Goal: Check status

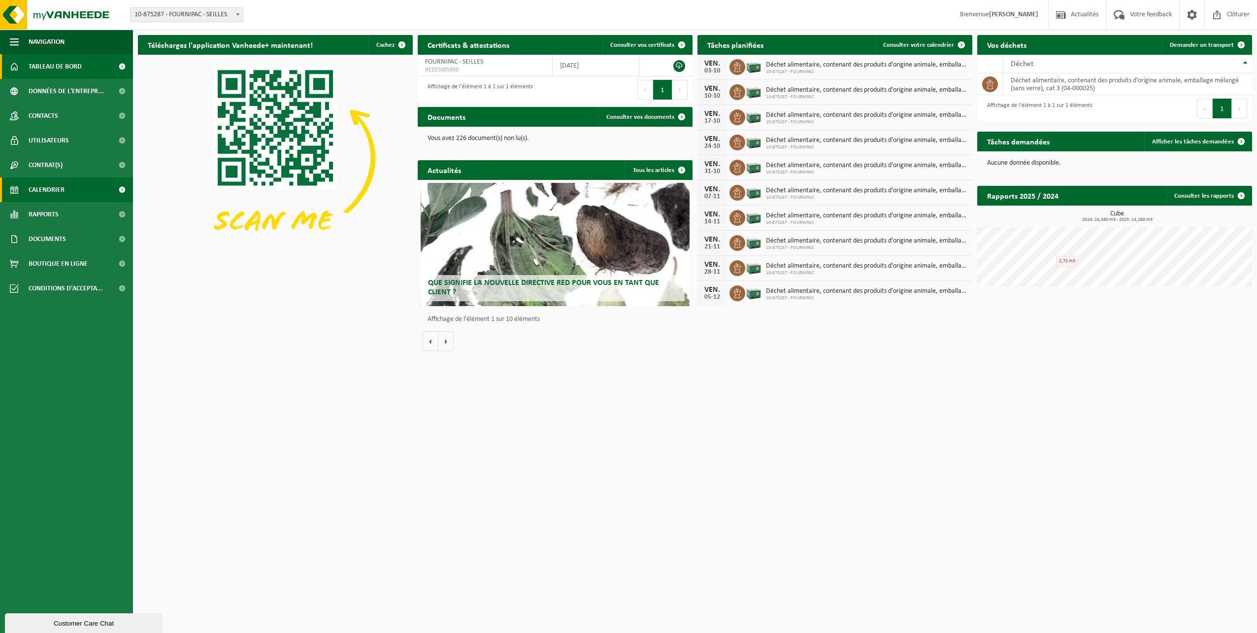
click at [58, 186] on span "Calendrier" at bounding box center [47, 189] width 36 height 25
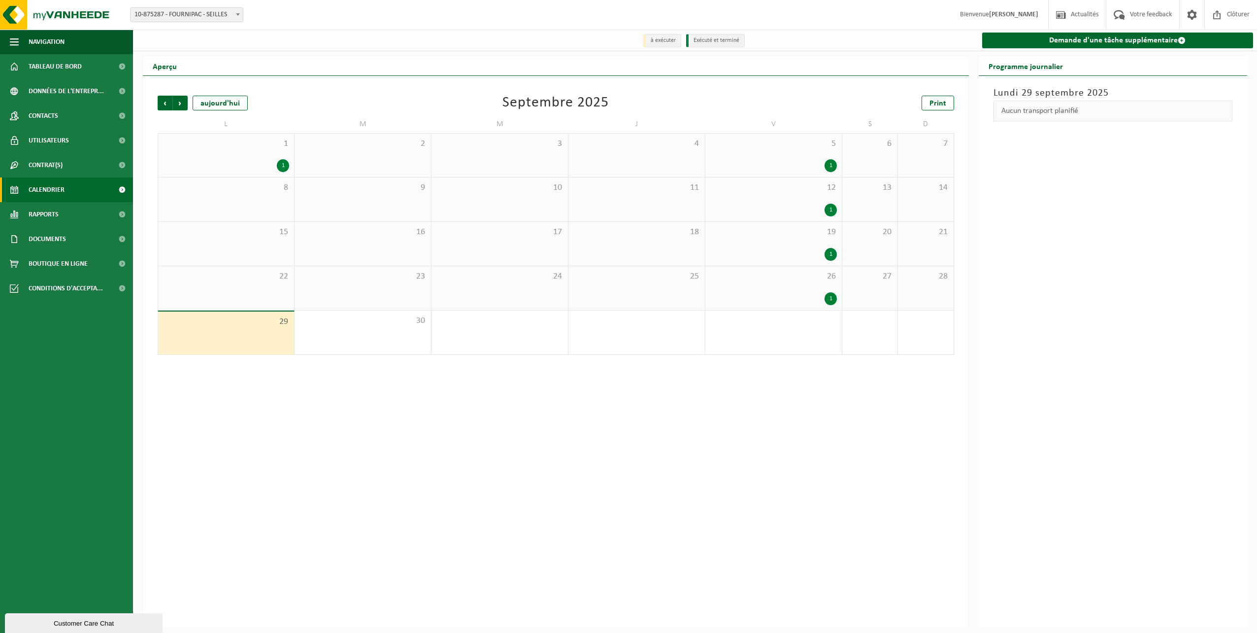
click at [832, 293] on div "1" at bounding box center [831, 298] width 12 height 13
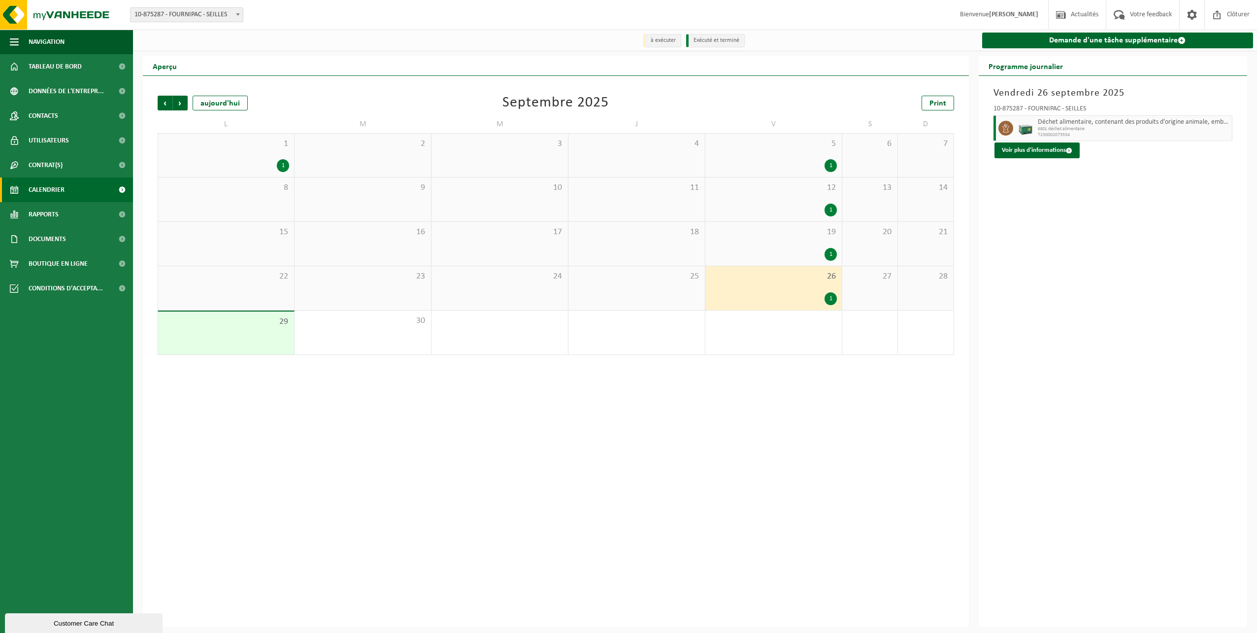
click at [782, 237] on span "19" at bounding box center [773, 232] width 127 height 11
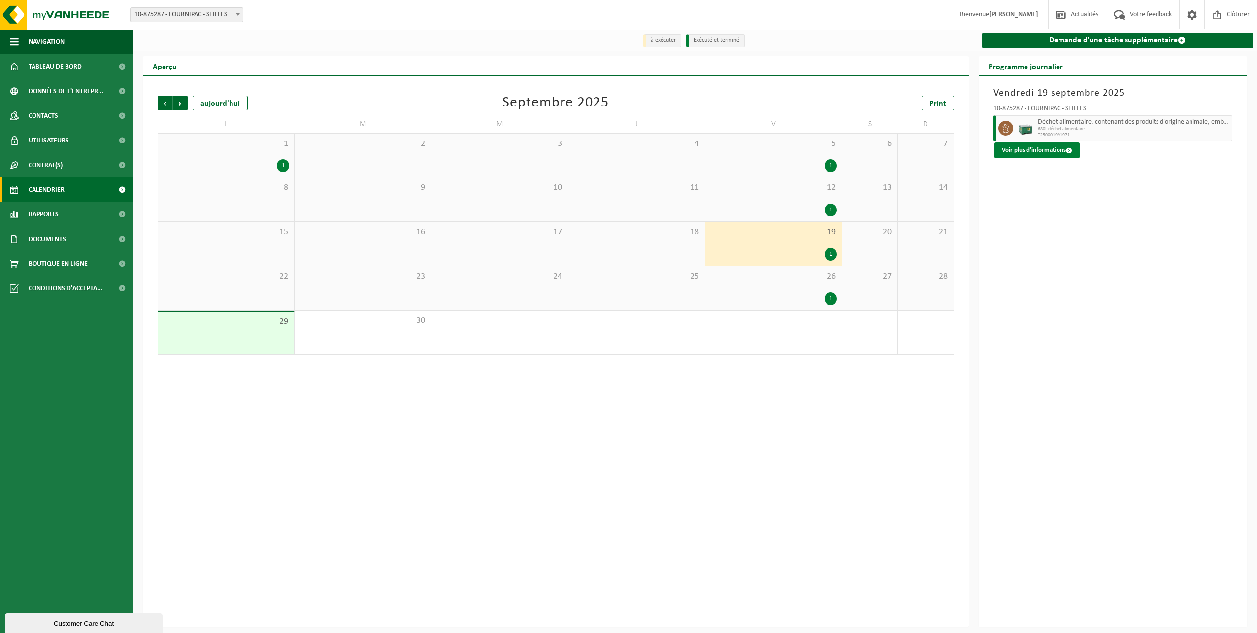
click at [1063, 150] on button "Voir plus d'informations" at bounding box center [1037, 150] width 85 height 16
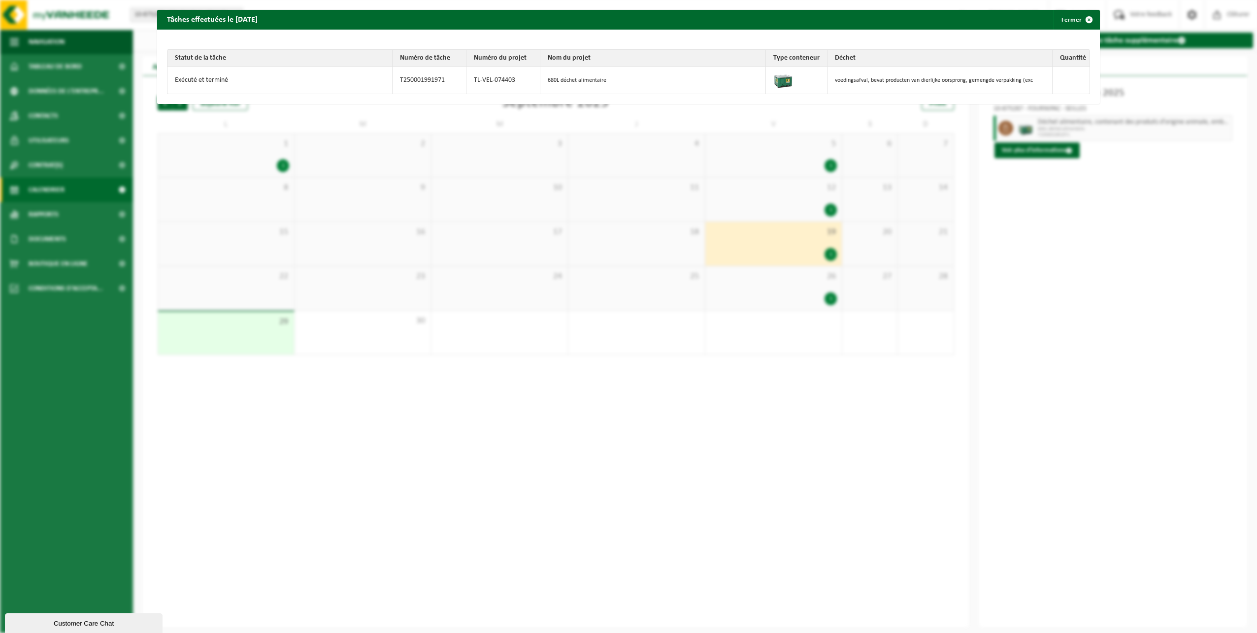
click at [77, 247] on div "Tâches effectuées le 2025-09-19 Fermer Statut de la tâche Numéro de tâche Numér…" at bounding box center [628, 316] width 1257 height 633
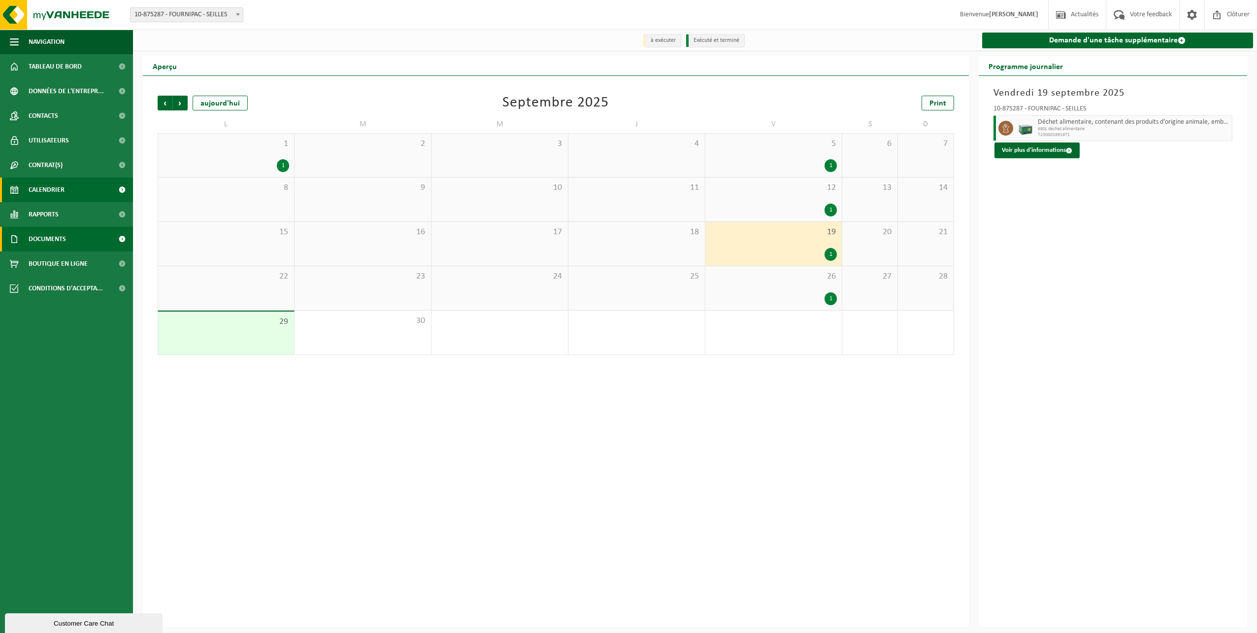
click at [68, 239] on link "Documents" at bounding box center [66, 239] width 133 height 25
click at [61, 283] on span "Documents" at bounding box center [46, 284] width 33 height 19
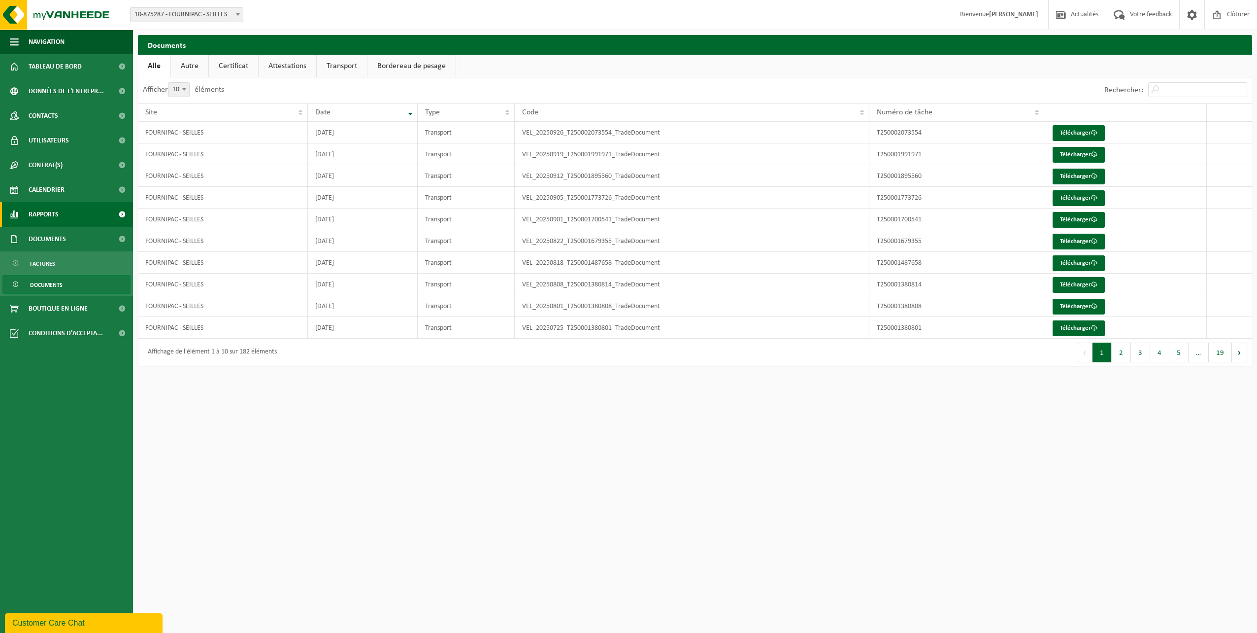
click at [65, 209] on link "Rapports" at bounding box center [66, 214] width 133 height 25
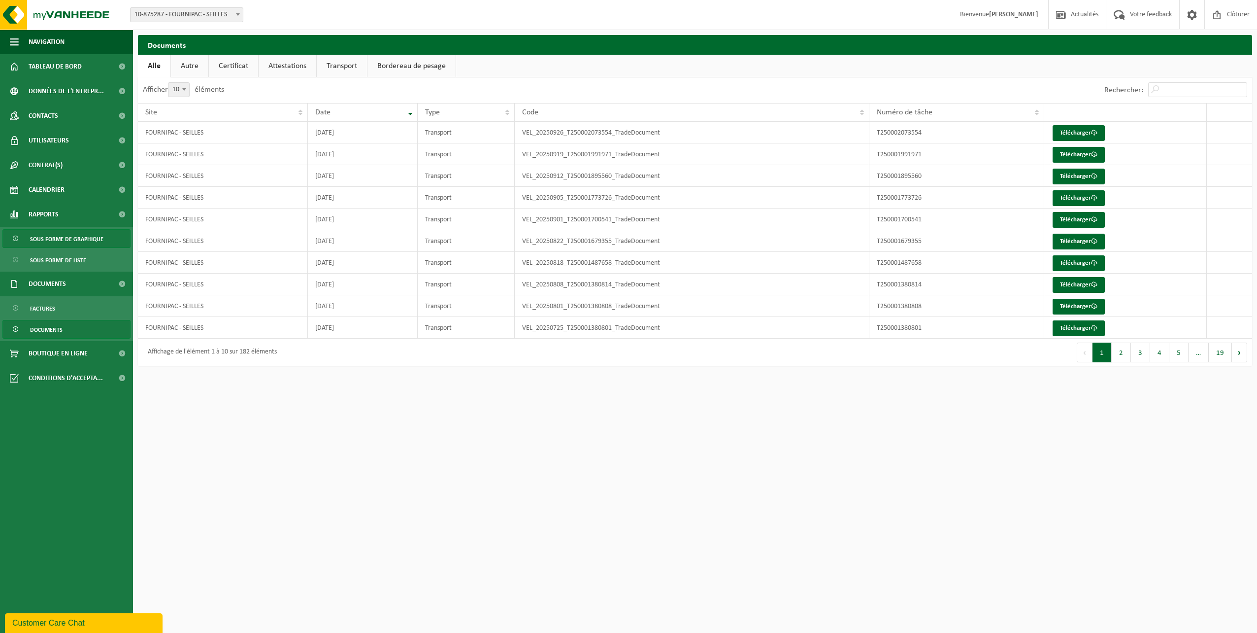
click at [84, 242] on span "Sous forme de graphique" at bounding box center [66, 239] width 73 height 19
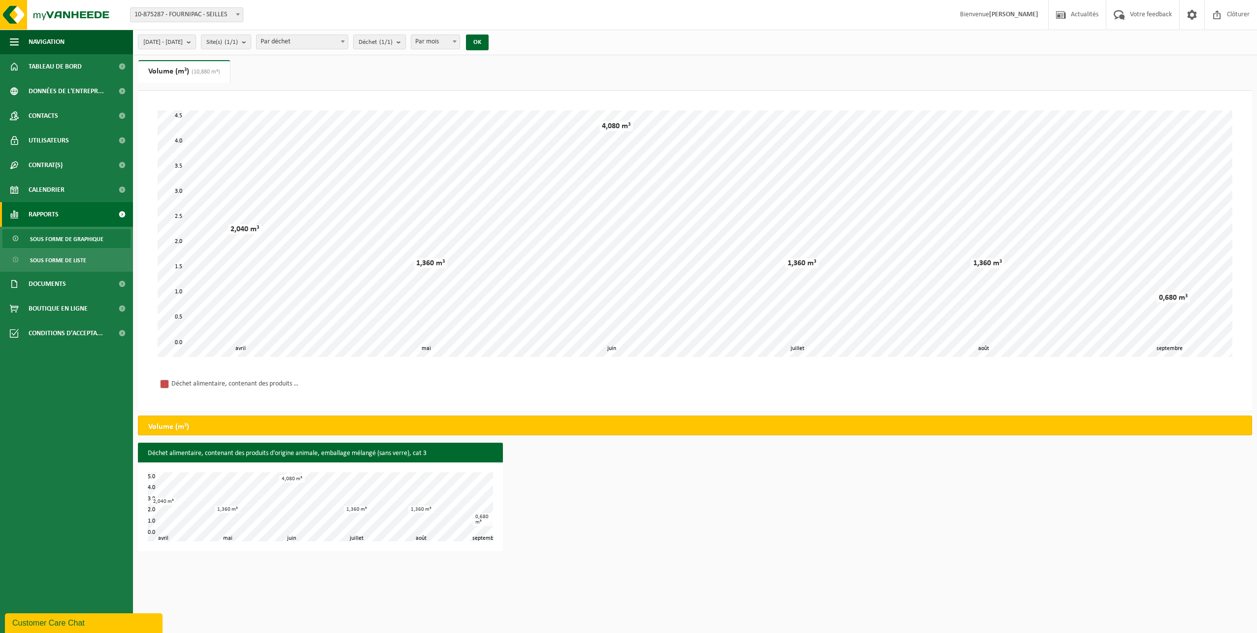
click at [460, 39] on span "Par mois" at bounding box center [435, 42] width 48 height 14
select select "1"
click at [489, 38] on button "OK" at bounding box center [477, 42] width 23 height 16
